Goal: Information Seeking & Learning: Understand process/instructions

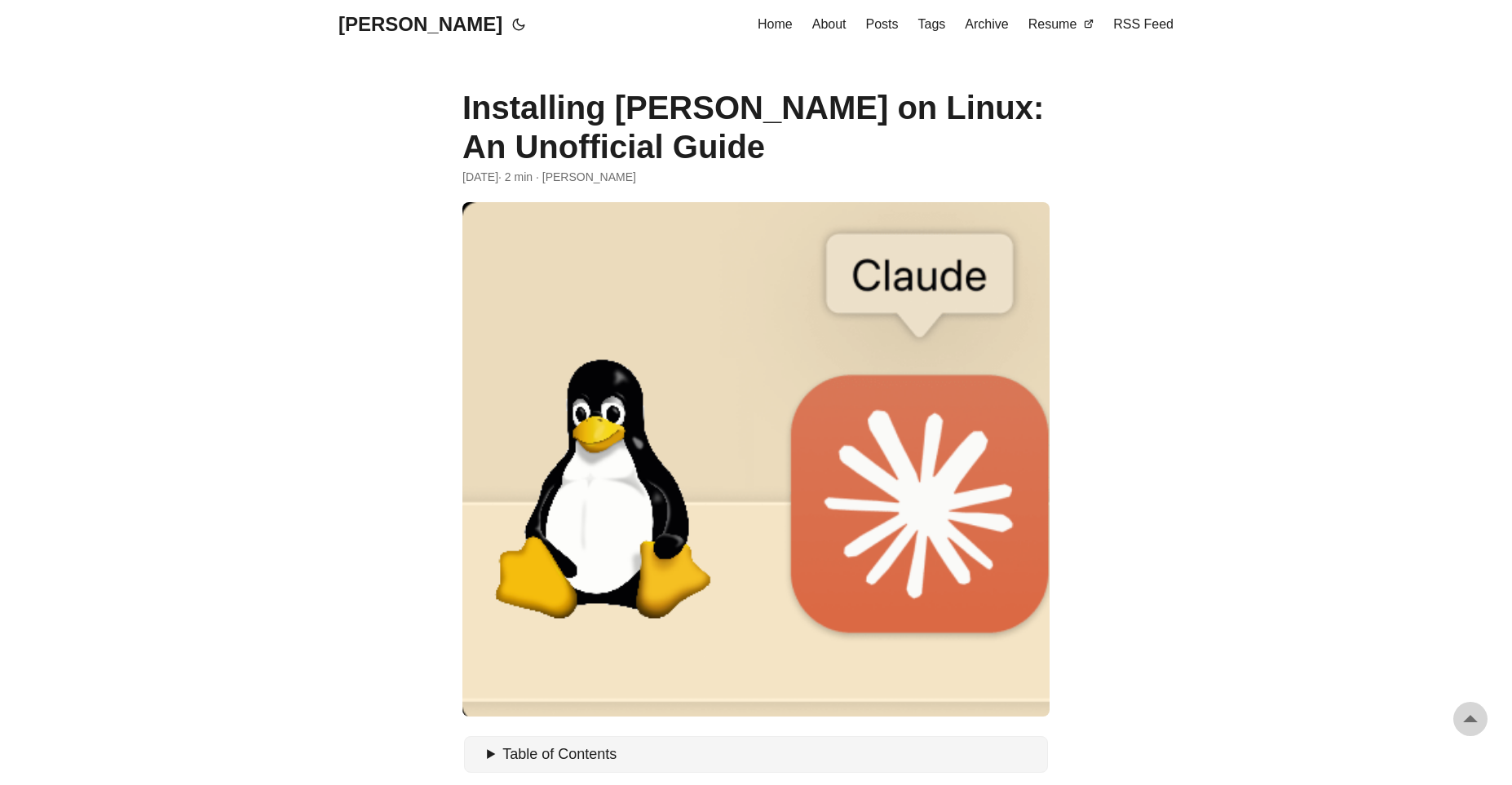
scroll to position [900, 0]
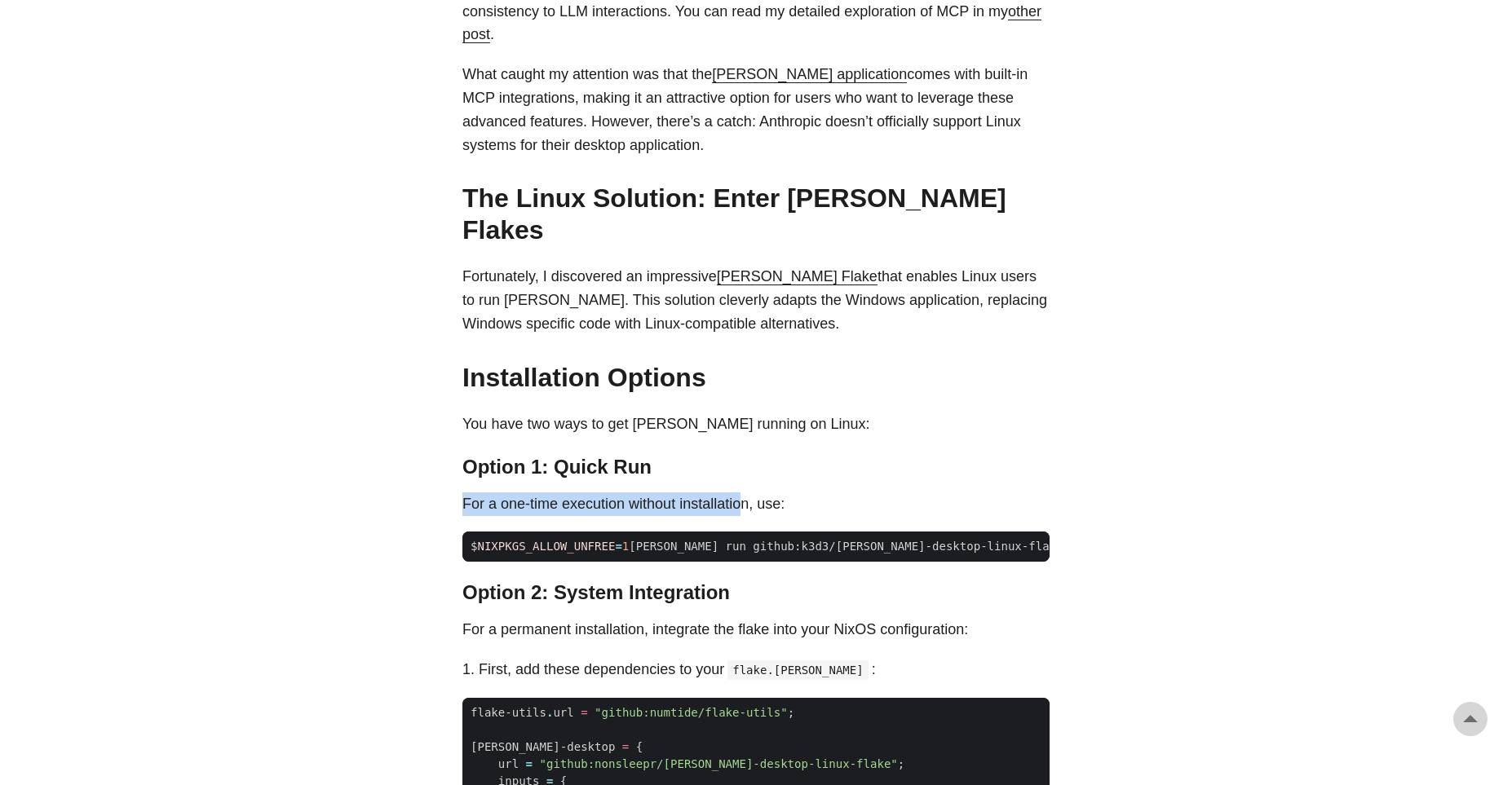
drag, startPoint x: 500, startPoint y: 453, endPoint x: 755, endPoint y: 453, distance: 255.0
click at [755, 492] on p "For a one-time execution without installation, use:" at bounding box center [756, 504] width 587 height 24
click at [933, 492] on p "For a one-time execution without installation, use:" at bounding box center [756, 504] width 587 height 24
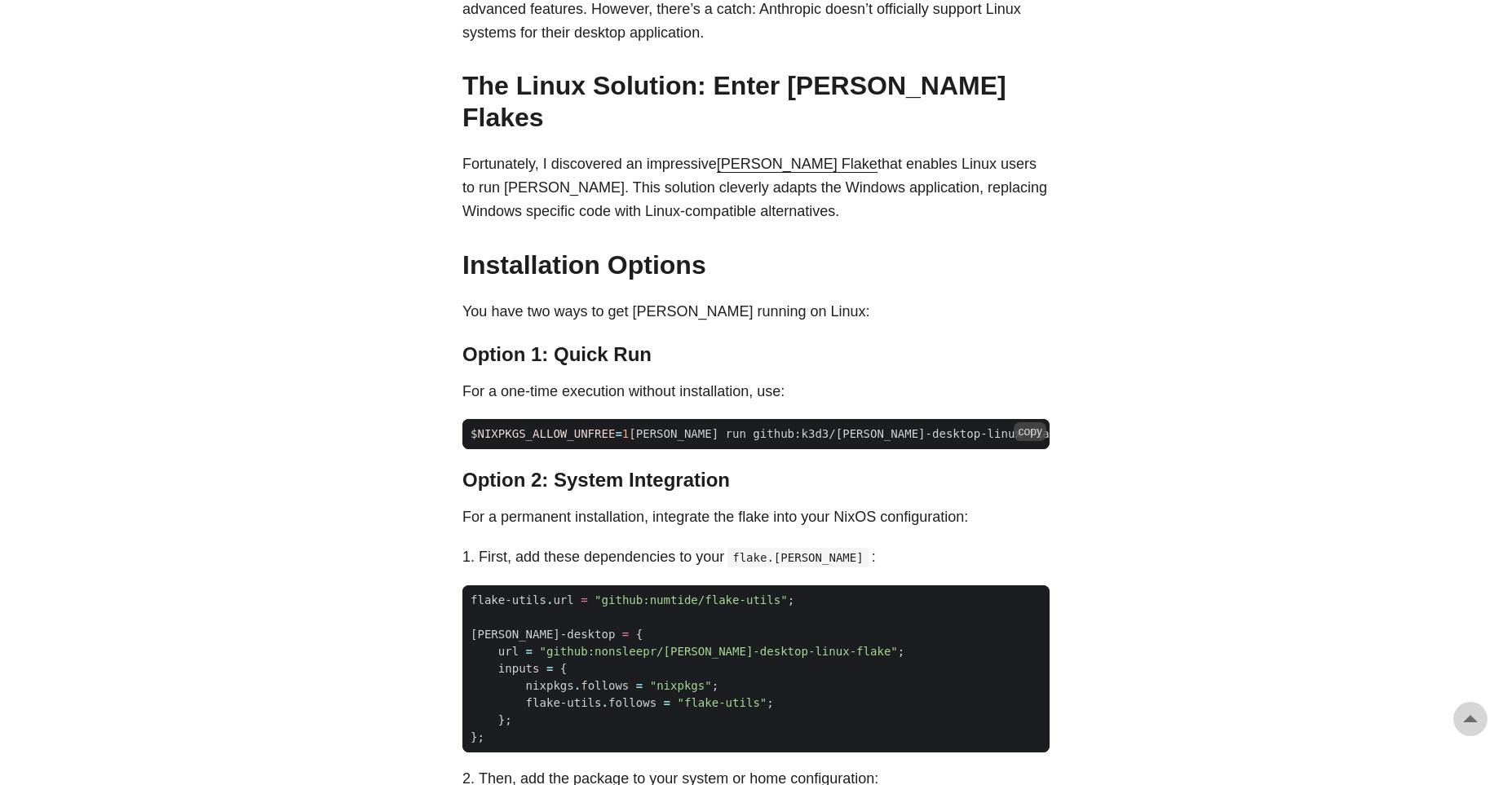
click at [628, 427] on span "1" at bounding box center [625, 433] width 7 height 13
click at [636, 426] on span "$ NIXPKGS_ALLOW_UNFREE = 1 [PERSON_NAME] run github:k3d3/[PERSON_NAME]-desktop-…" at bounding box center [798, 434] width 671 height 17
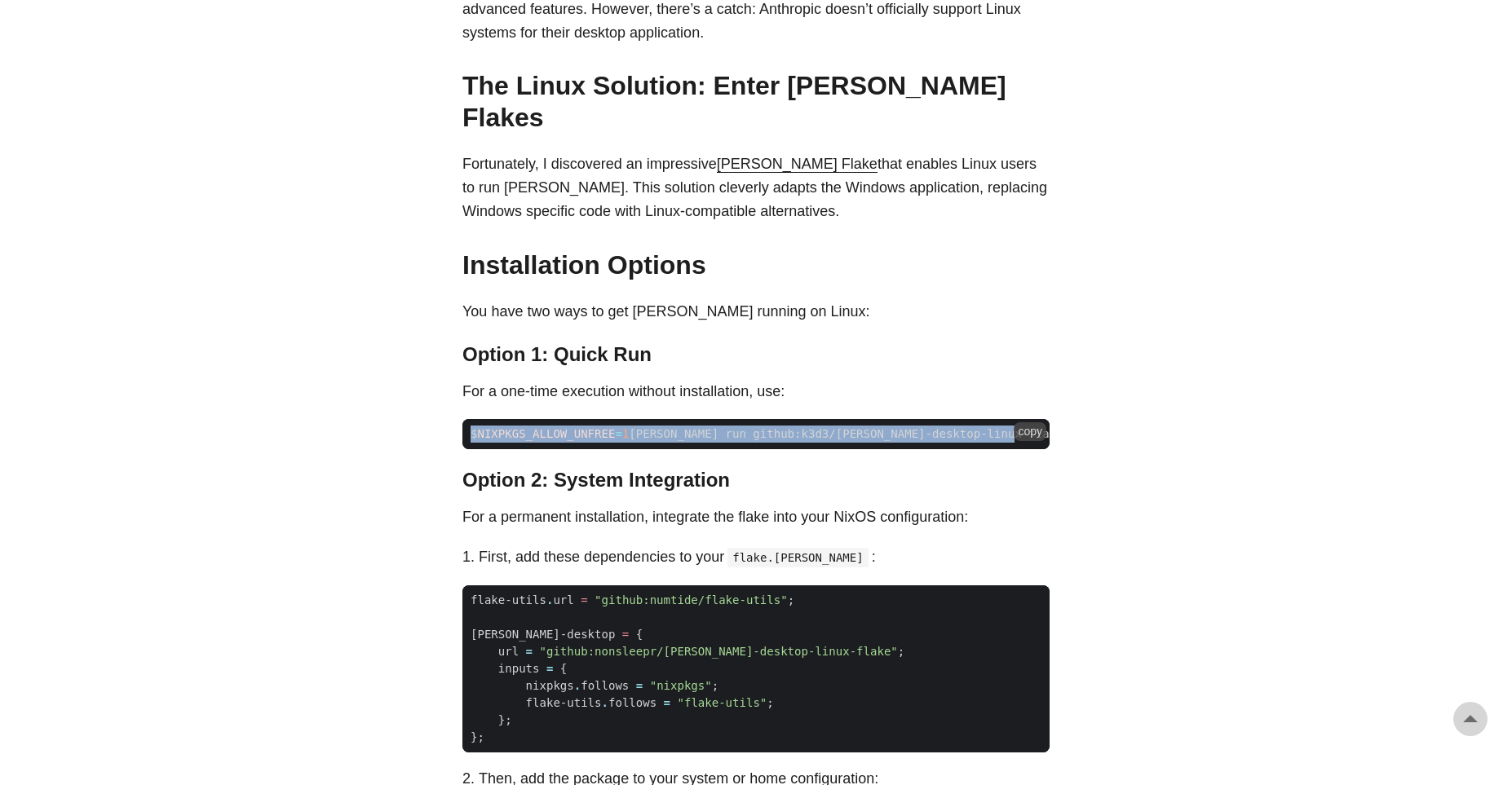
click at [637, 426] on span "$ NIXPKGS_ALLOW_UNFREE = 1 [PERSON_NAME] run github:k3d3/[PERSON_NAME]-desktop-…" at bounding box center [798, 434] width 671 height 17
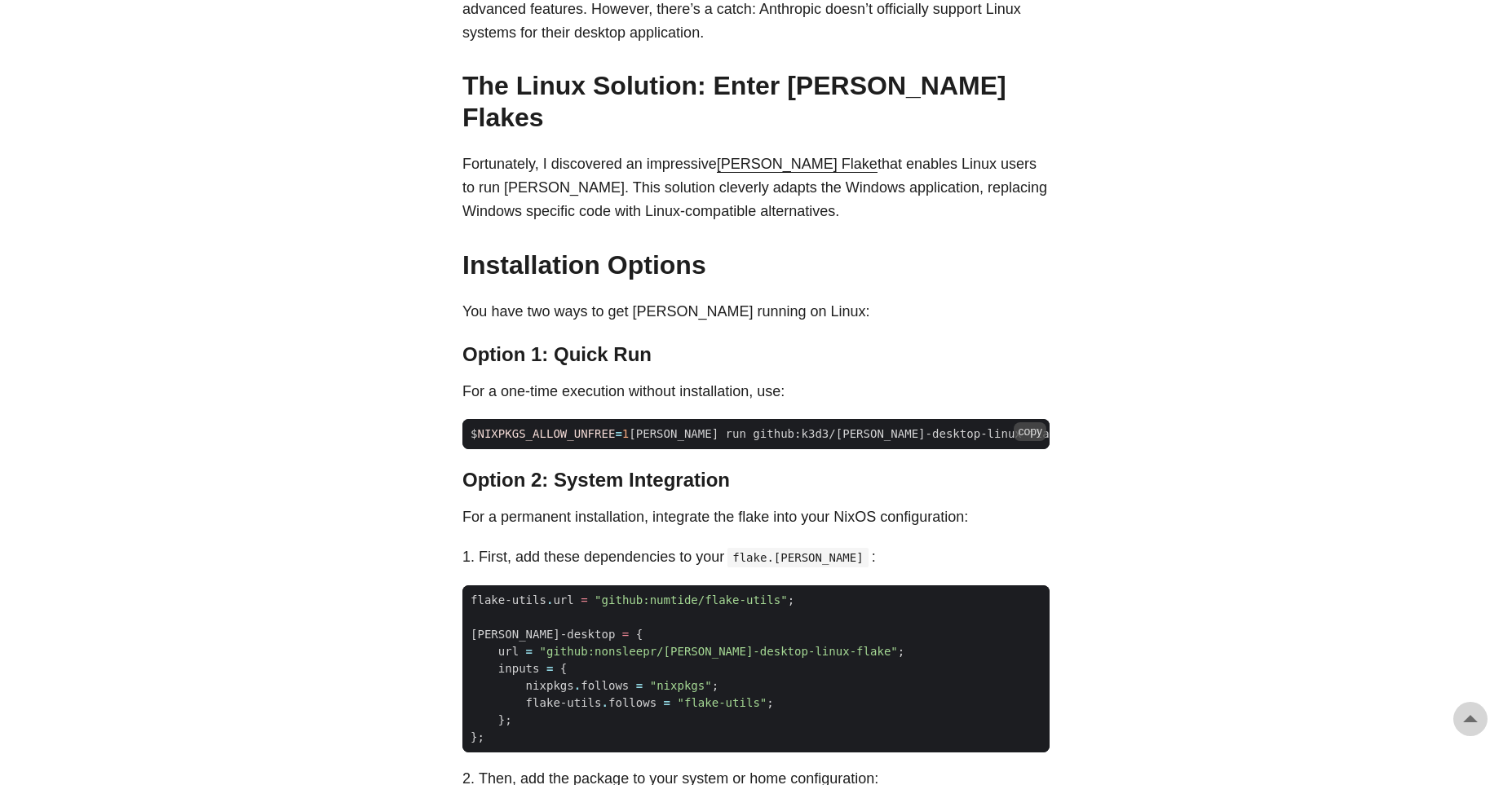
click at [791, 395] on div "As an avid user of [PERSON_NAME]’s [PERSON_NAME], I’ve primarily accessed it th…" at bounding box center [756, 613] width 587 height 1642
click at [1029, 422] on button "copy" at bounding box center [1030, 431] width 33 height 18
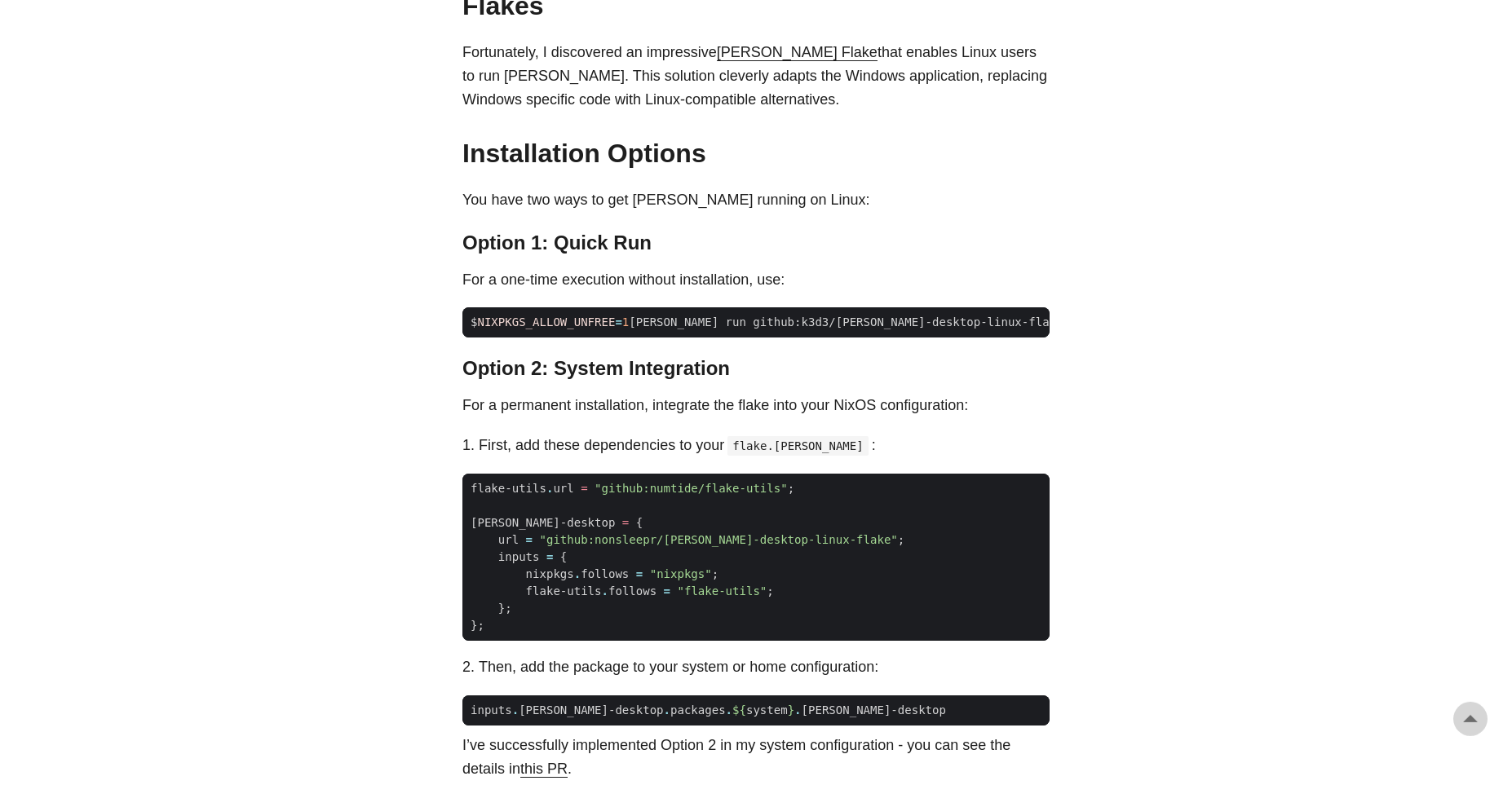
scroll to position [1124, 0]
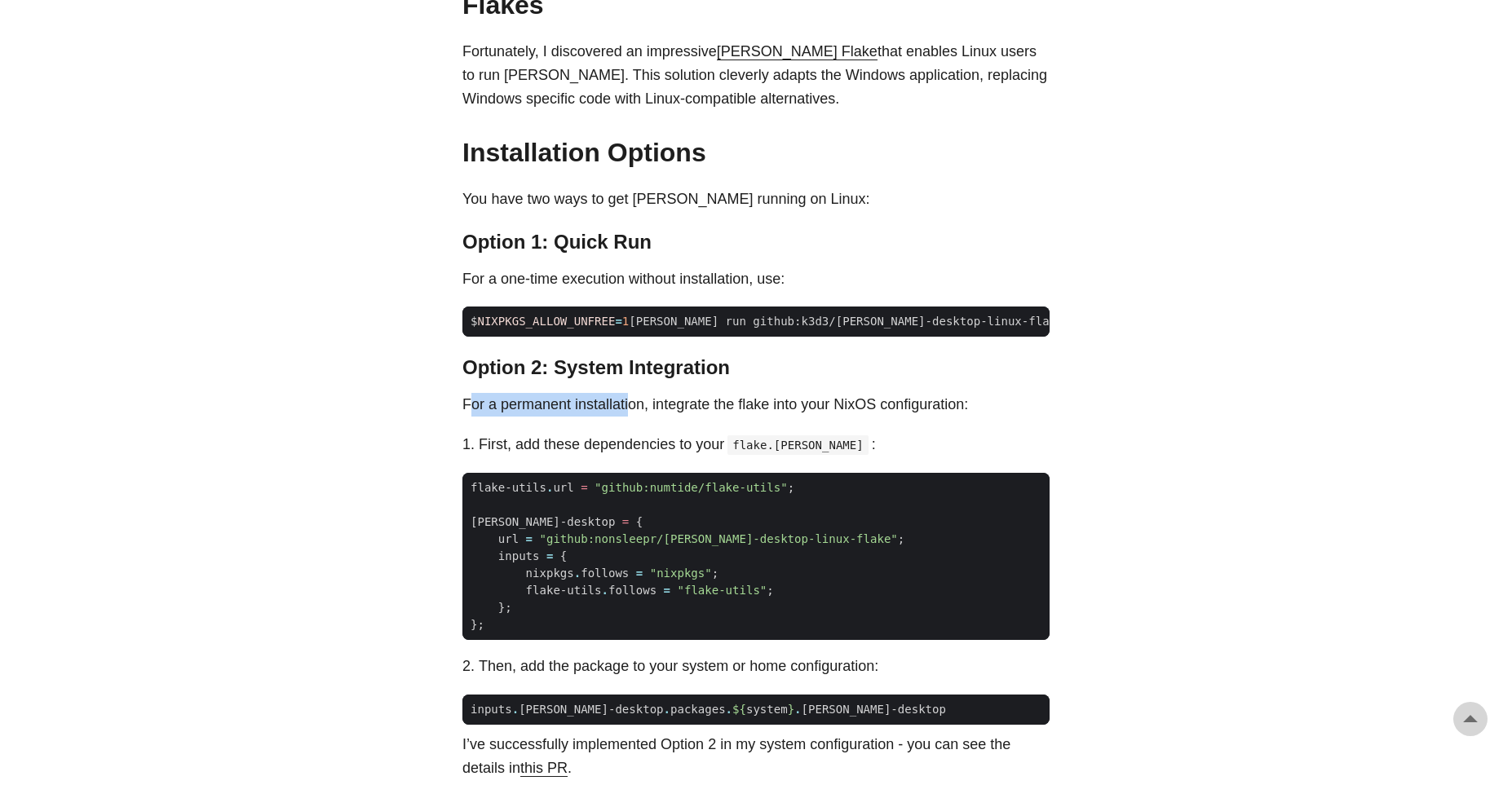
drag, startPoint x: 473, startPoint y: 353, endPoint x: 655, endPoint y: 356, distance: 182.0
click at [635, 393] on p "For a permanent installation, integrate the flake into your NixOS configuration:" at bounding box center [756, 405] width 587 height 24
click at [690, 393] on p "For a permanent installation, integrate the flake into your NixOS configuration:" at bounding box center [756, 405] width 587 height 24
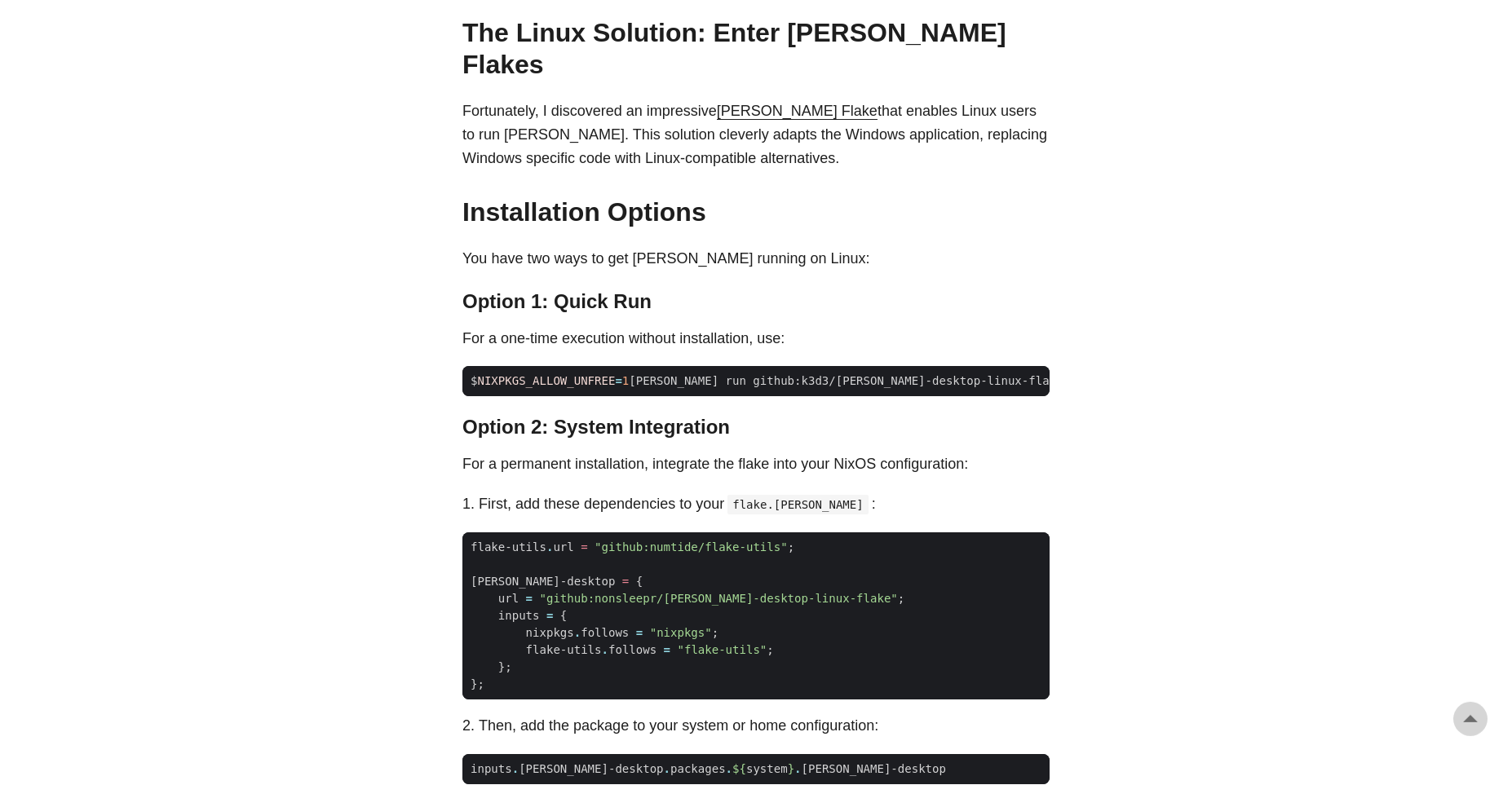
scroll to position [1012, 0]
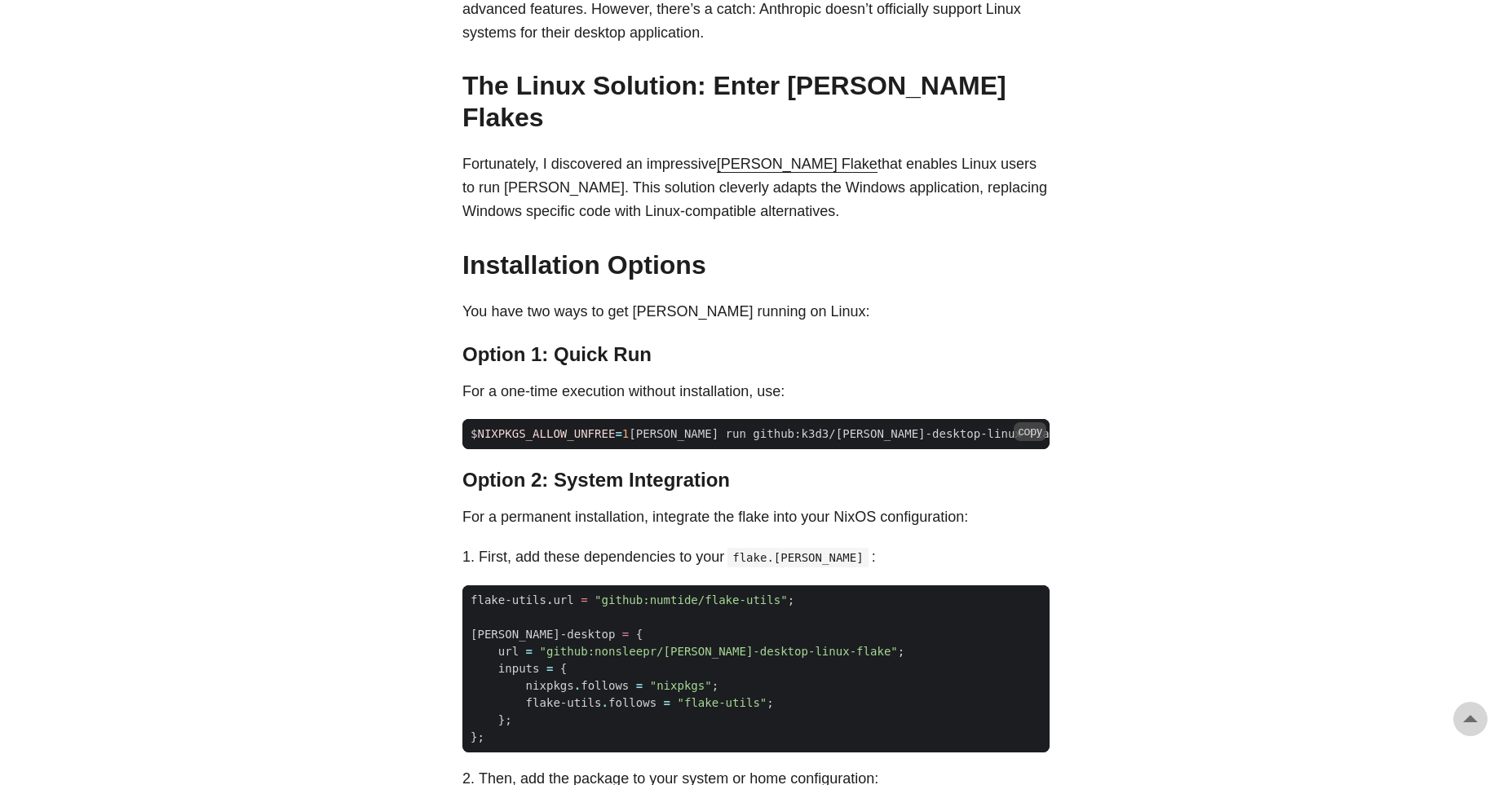
click at [1025, 422] on button "copy" at bounding box center [1030, 431] width 33 height 18
